Goal: Find specific page/section: Find specific page/section

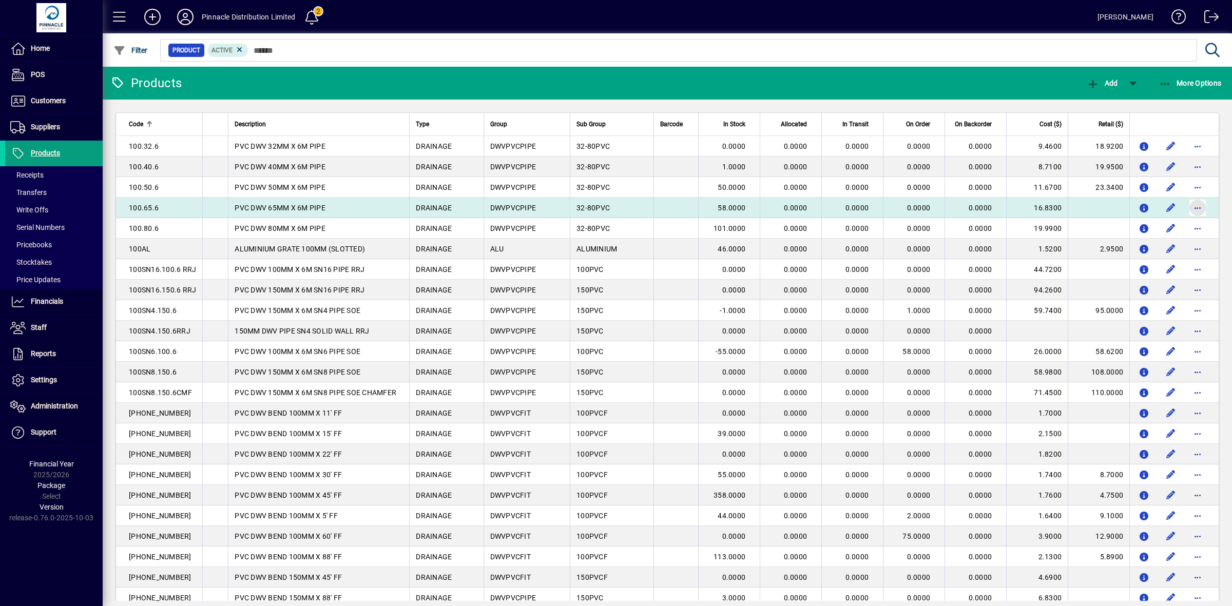
click at [1189, 206] on span "button" at bounding box center [1197, 208] width 25 height 25
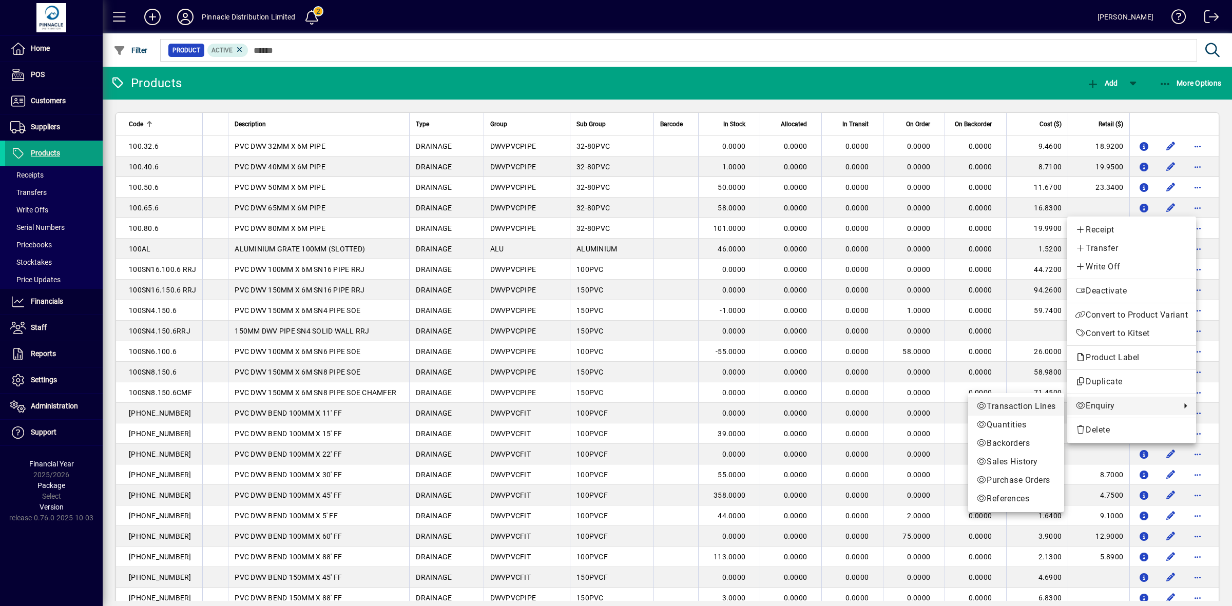
click at [1025, 409] on span "Transaction Lines" at bounding box center [1016, 406] width 80 height 12
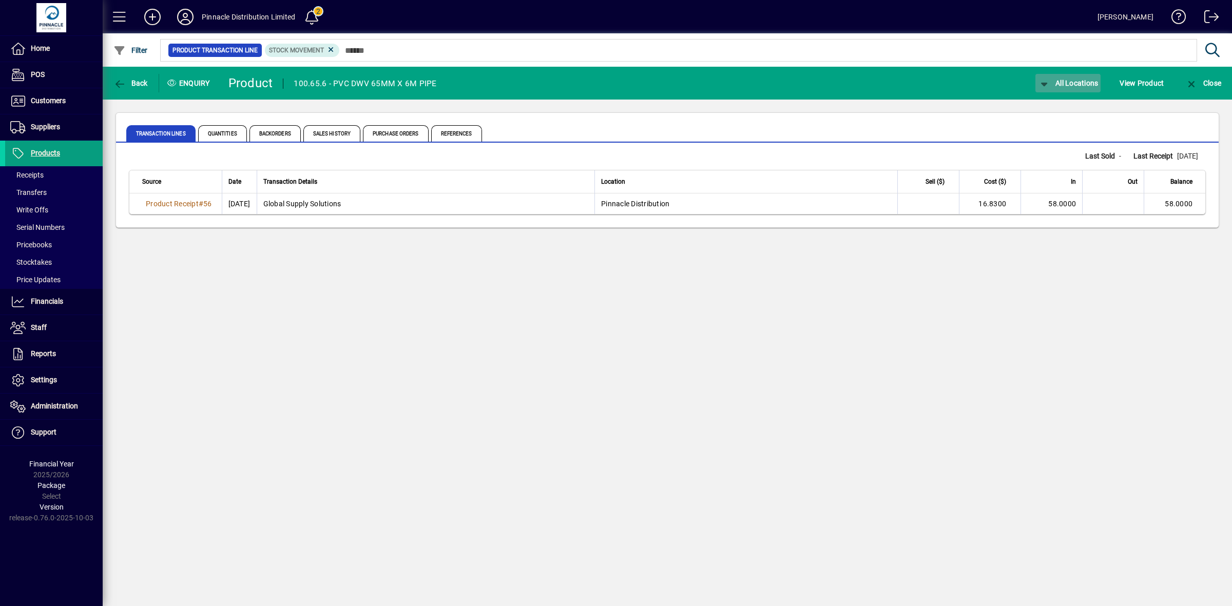
click at [1071, 77] on span "button" at bounding box center [1068, 83] width 66 height 25
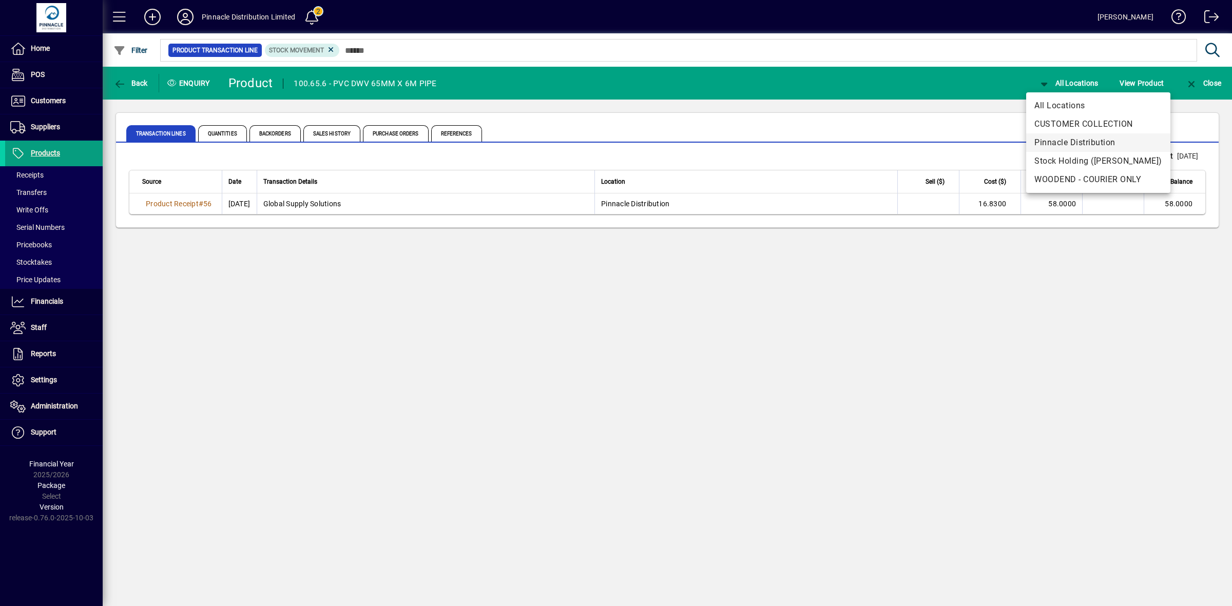
click at [1066, 144] on span "Pinnacle Distribution" at bounding box center [1098, 142] width 128 height 12
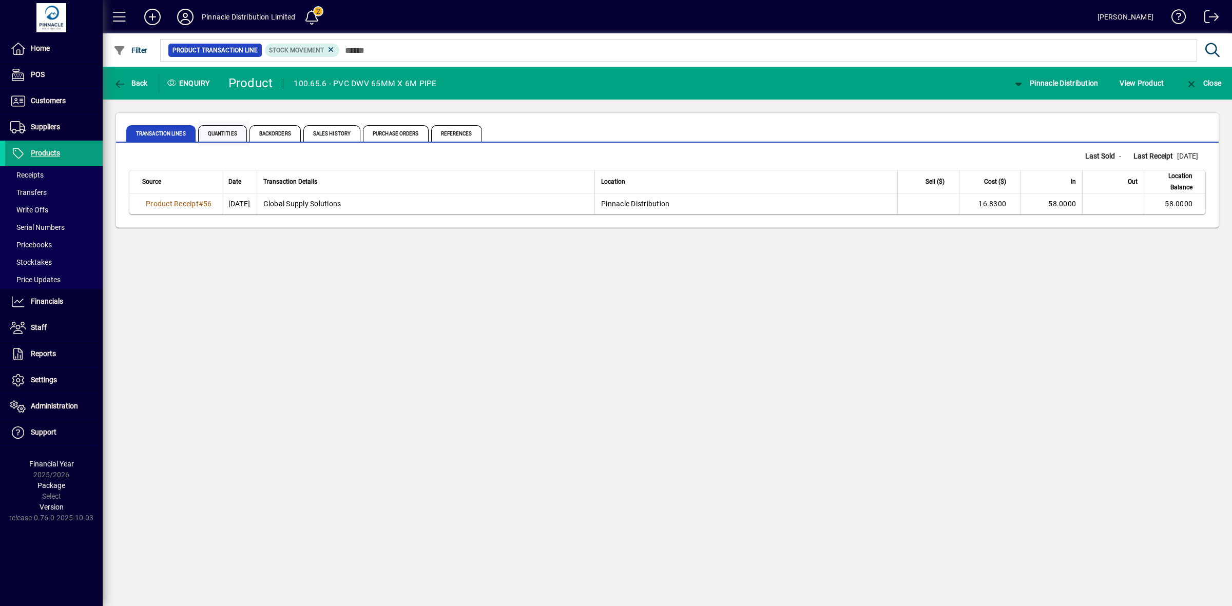
click at [240, 133] on span "Quantities" at bounding box center [222, 133] width 49 height 16
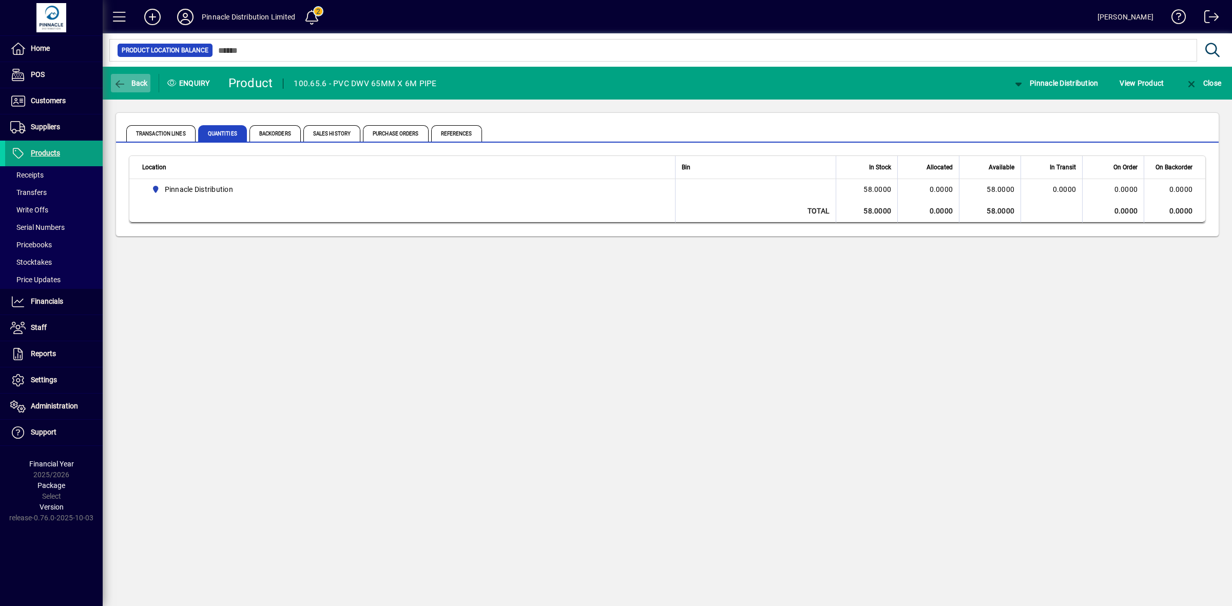
click at [129, 83] on span "Back" at bounding box center [130, 83] width 34 height 8
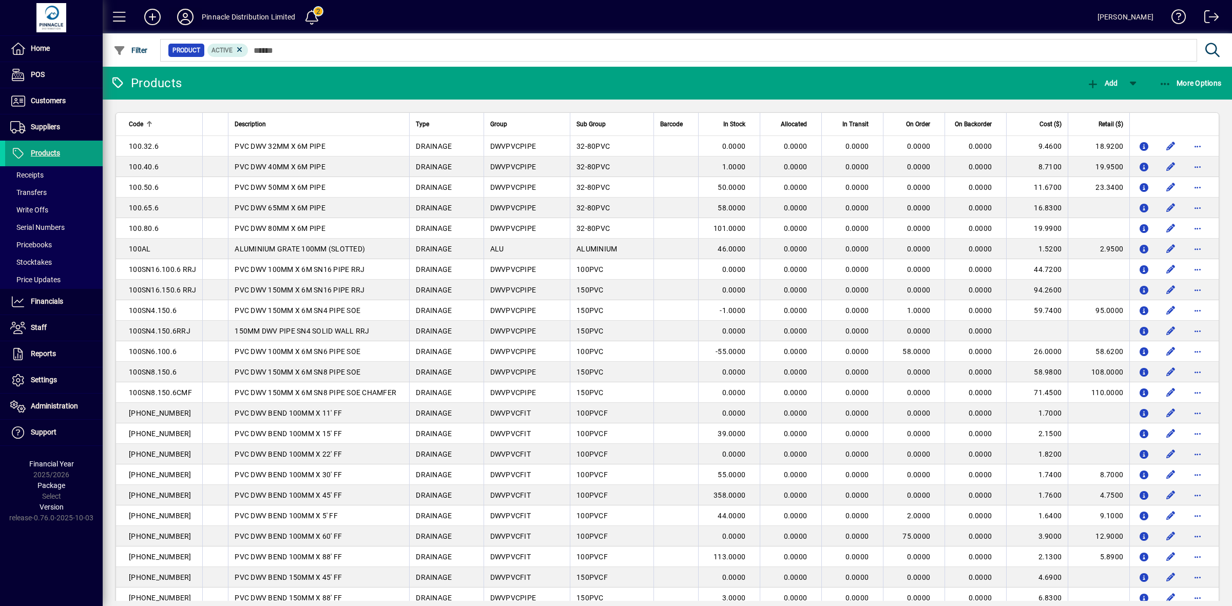
click at [183, 16] on icon at bounding box center [185, 17] width 21 height 16
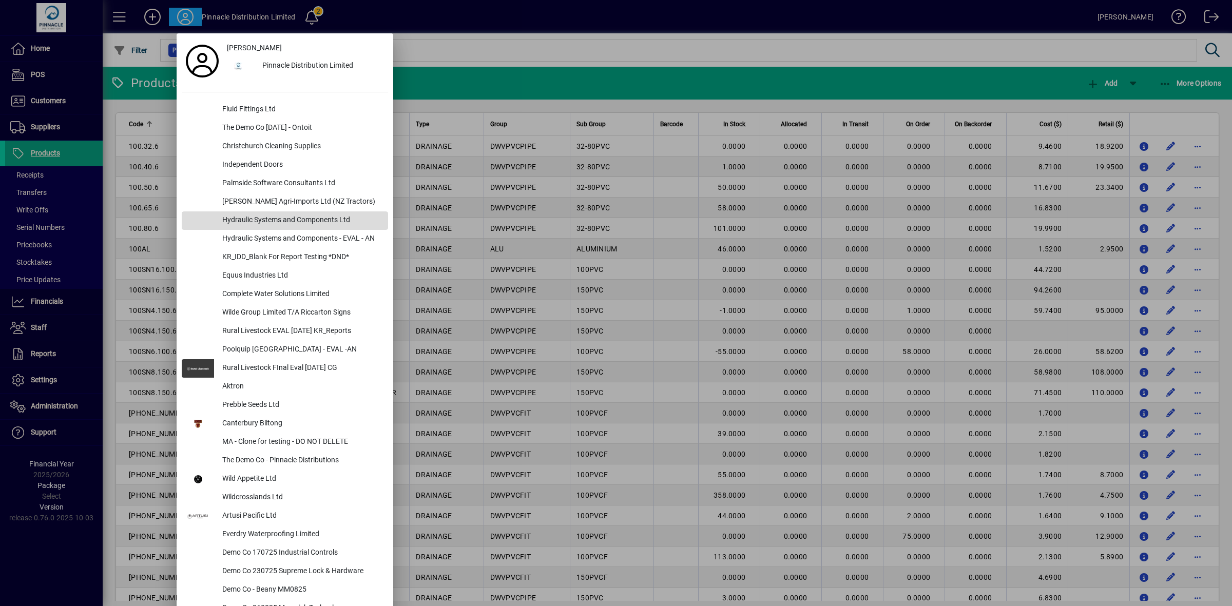
click at [319, 216] on div "Hydraulic Systems and Components Ltd" at bounding box center [301, 220] width 174 height 18
